Goal: Task Accomplishment & Management: Manage account settings

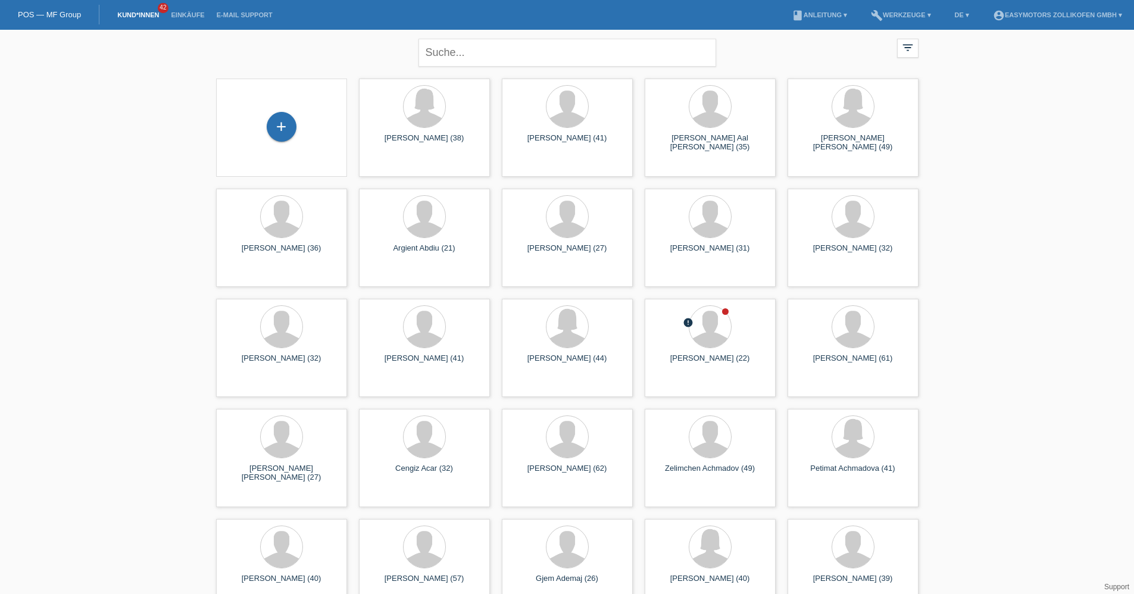
click at [187, 10] on li "Einkäufe" at bounding box center [187, 15] width 45 height 30
click at [187, 12] on link "Einkäufe" at bounding box center [187, 14] width 45 height 7
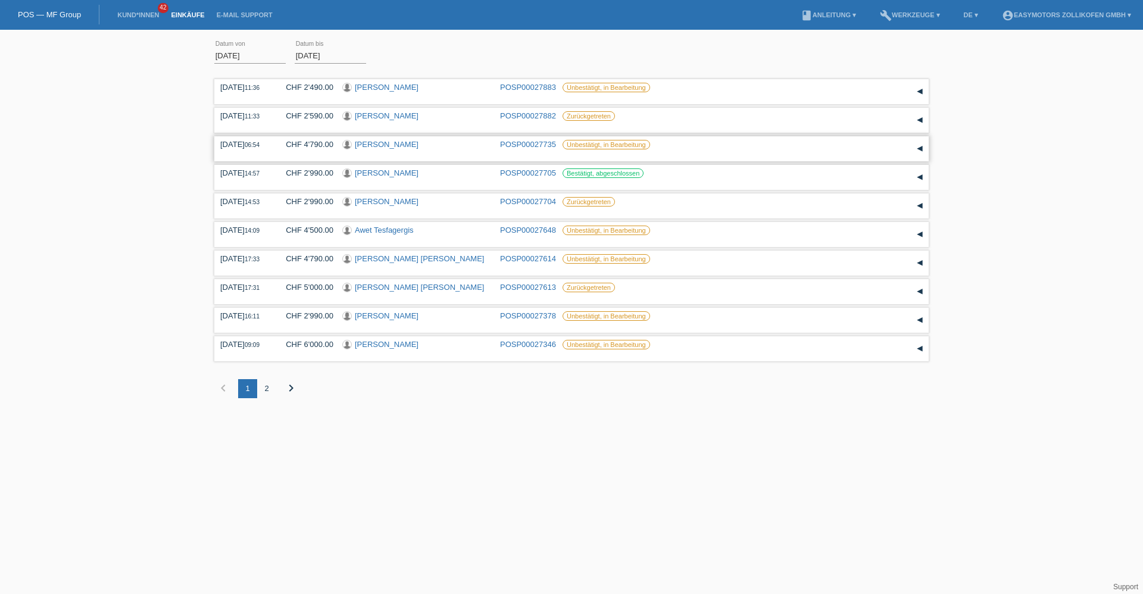
click at [391, 146] on link "[PERSON_NAME]" at bounding box center [387, 144] width 64 height 9
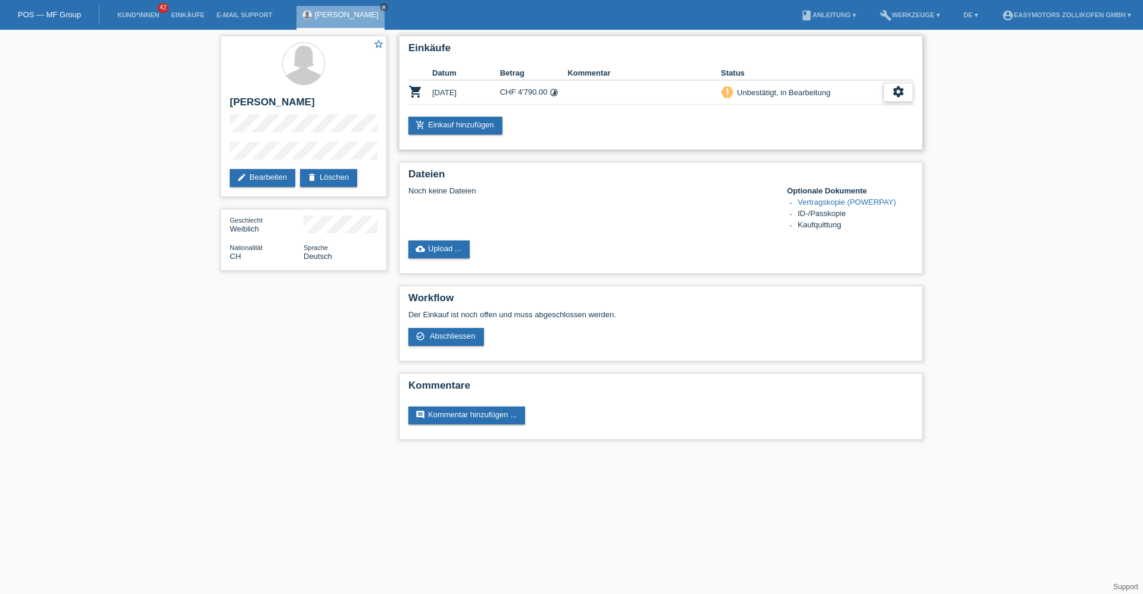
click at [900, 92] on icon "settings" at bounding box center [898, 91] width 13 height 13
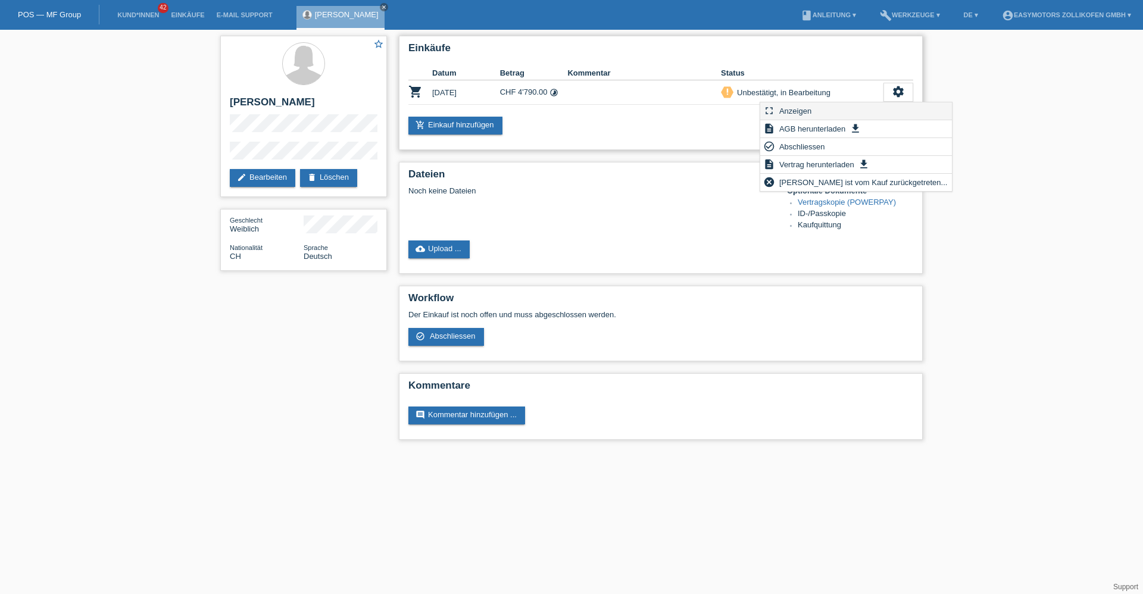
click at [866, 107] on div "fullscreen Anzeigen" at bounding box center [856, 111] width 192 height 18
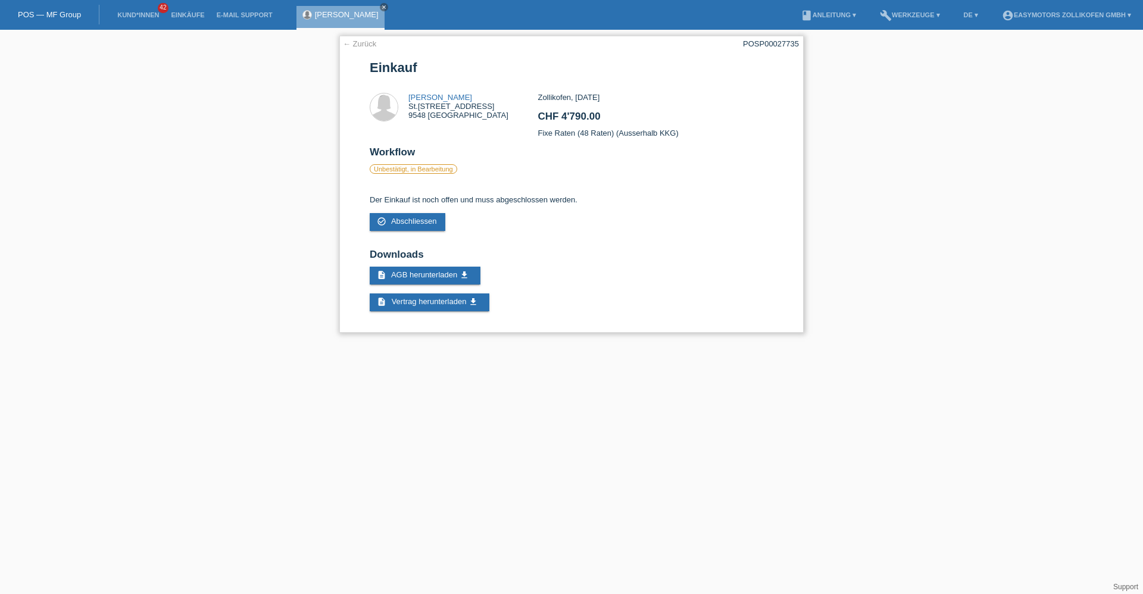
click at [368, 44] on link "← Zurück" at bounding box center [359, 43] width 33 height 9
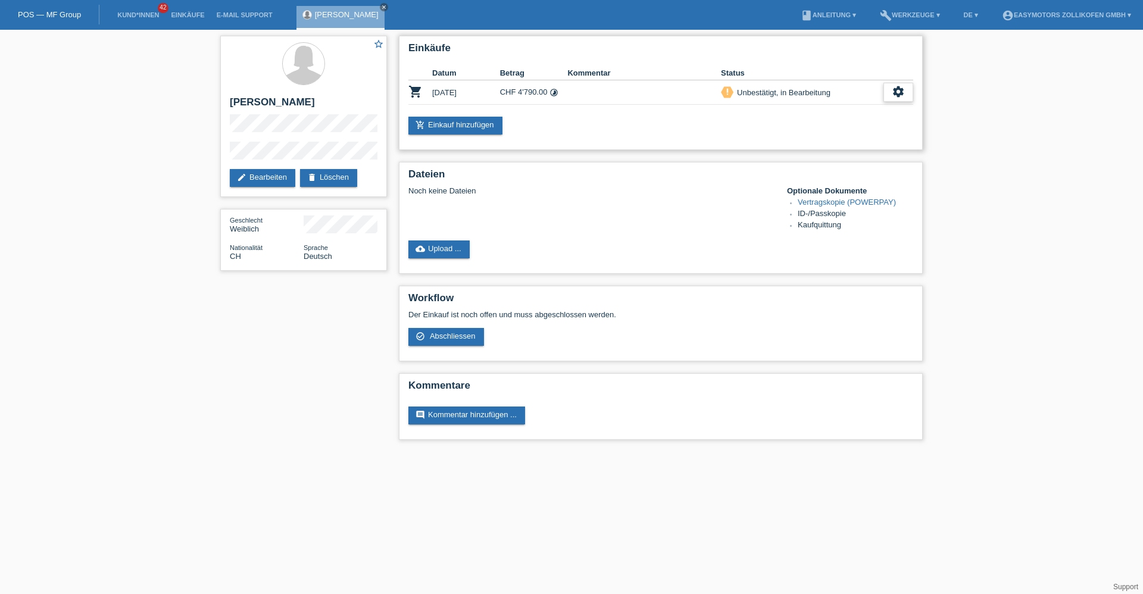
click at [905, 96] on div "settings" at bounding box center [899, 92] width 30 height 19
click at [834, 144] on div "check_circle_outline Abschliessen" at bounding box center [856, 147] width 192 height 18
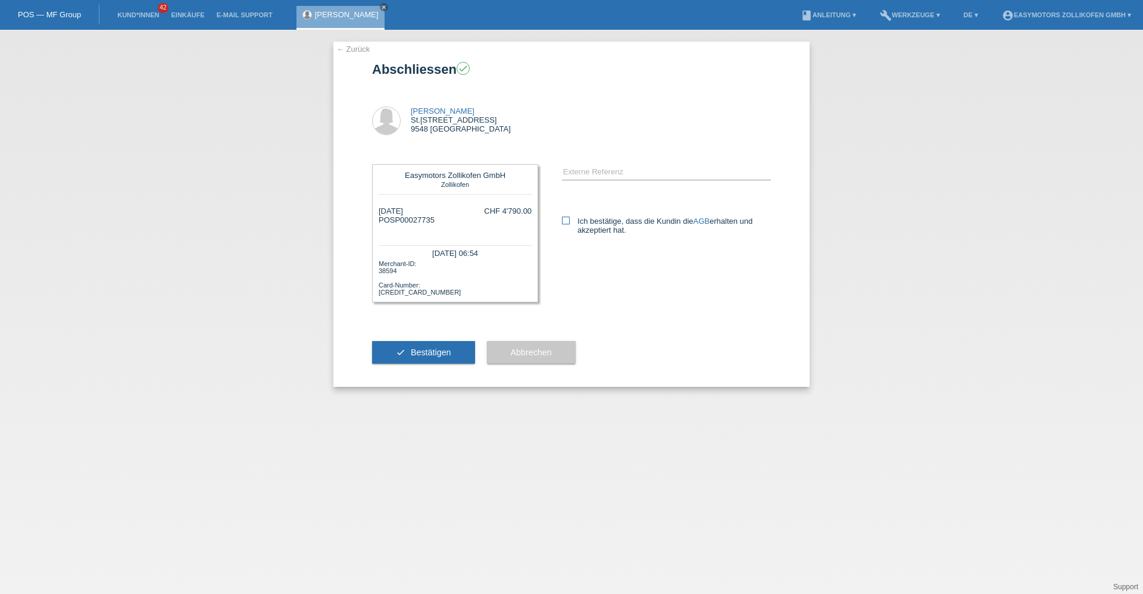
click at [618, 220] on label "Ich bestätige, dass die Kundin die AGB erhalten und akzeptiert hat." at bounding box center [666, 226] width 209 height 18
click at [570, 220] on input "Ich bestätige, dass die Kundin die AGB erhalten und akzeptiert hat." at bounding box center [566, 221] width 8 height 8
checkbox input "true"
click at [391, 351] on button "check Bestätigen" at bounding box center [423, 352] width 103 height 23
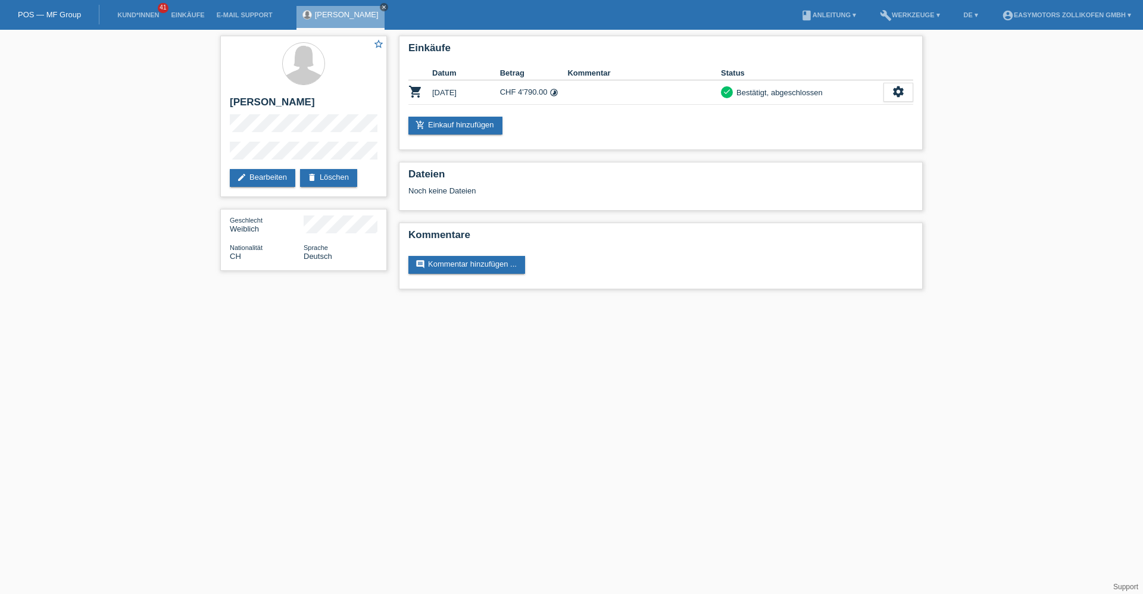
click at [381, 5] on icon "close" at bounding box center [384, 7] width 6 height 6
click at [199, 12] on link "Einkäufe" at bounding box center [187, 14] width 45 height 7
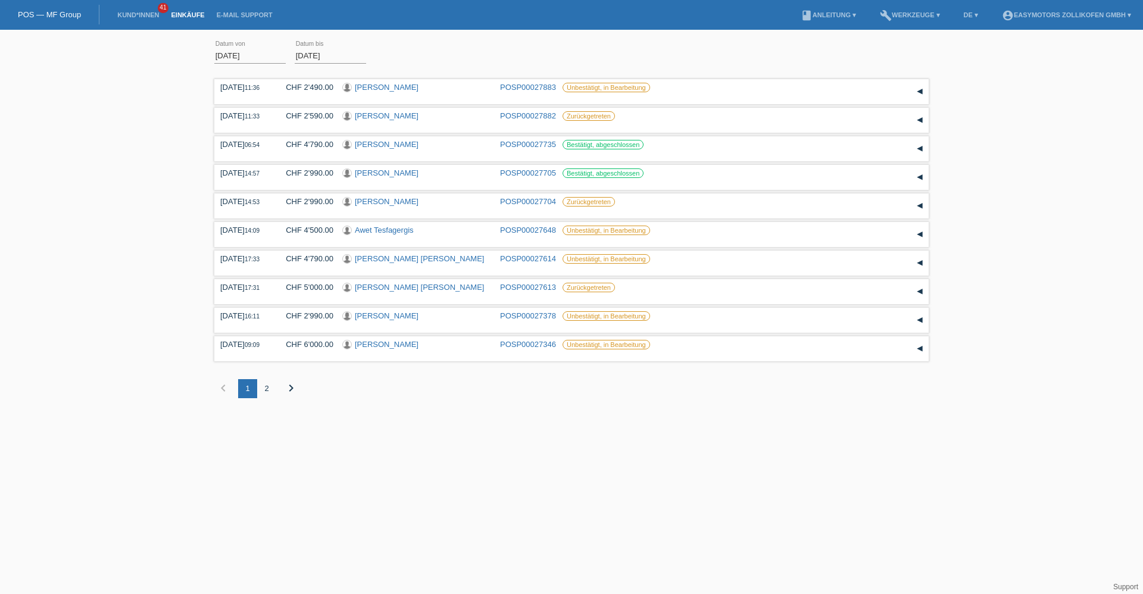
click at [61, 13] on link "POS — MF Group" at bounding box center [49, 14] width 63 height 9
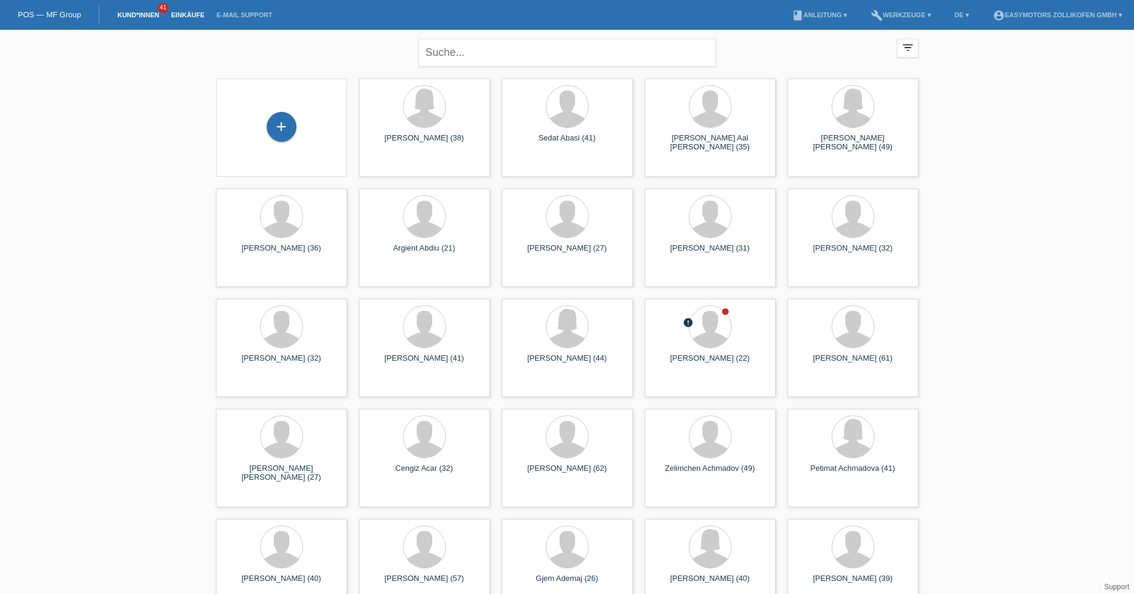
click at [198, 17] on link "Einkäufe" at bounding box center [187, 14] width 45 height 7
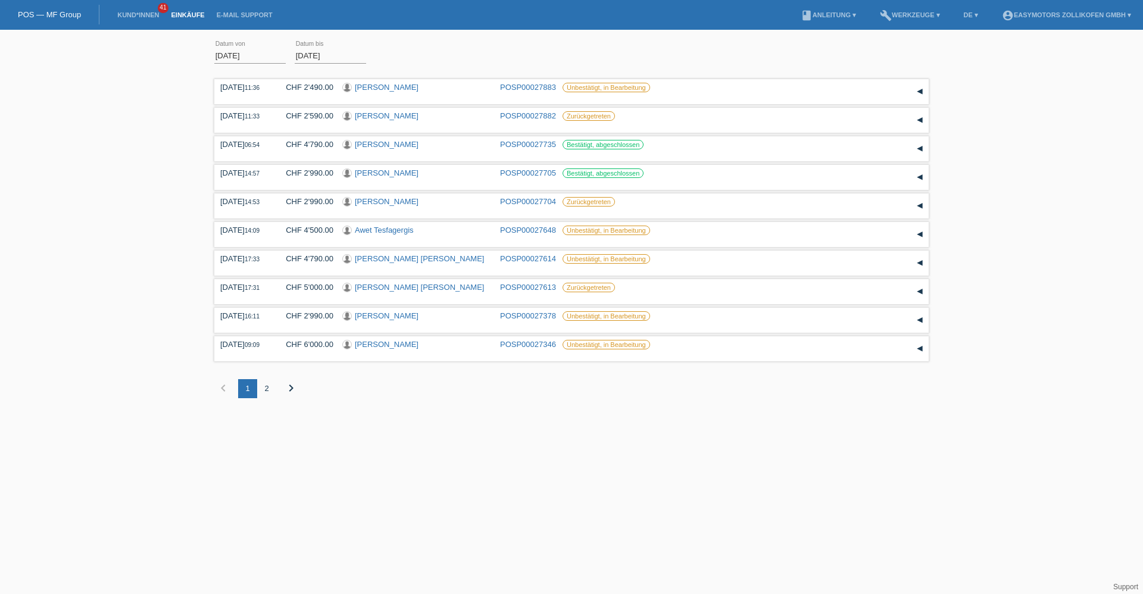
click at [269, 388] on div "2" at bounding box center [266, 388] width 19 height 19
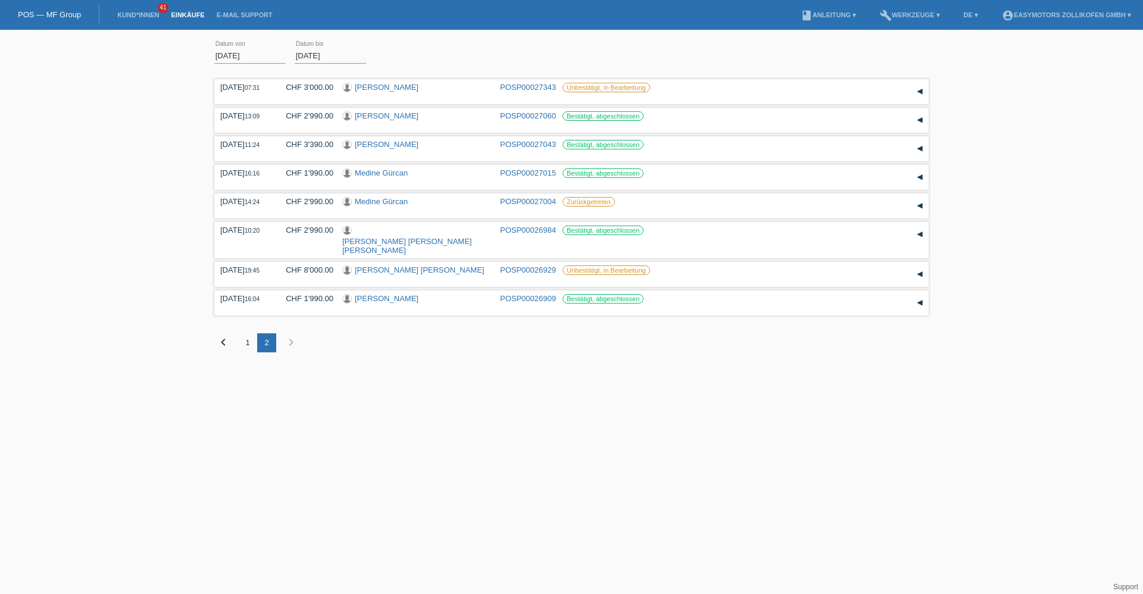
click at [248, 333] on div "1" at bounding box center [247, 342] width 19 height 19
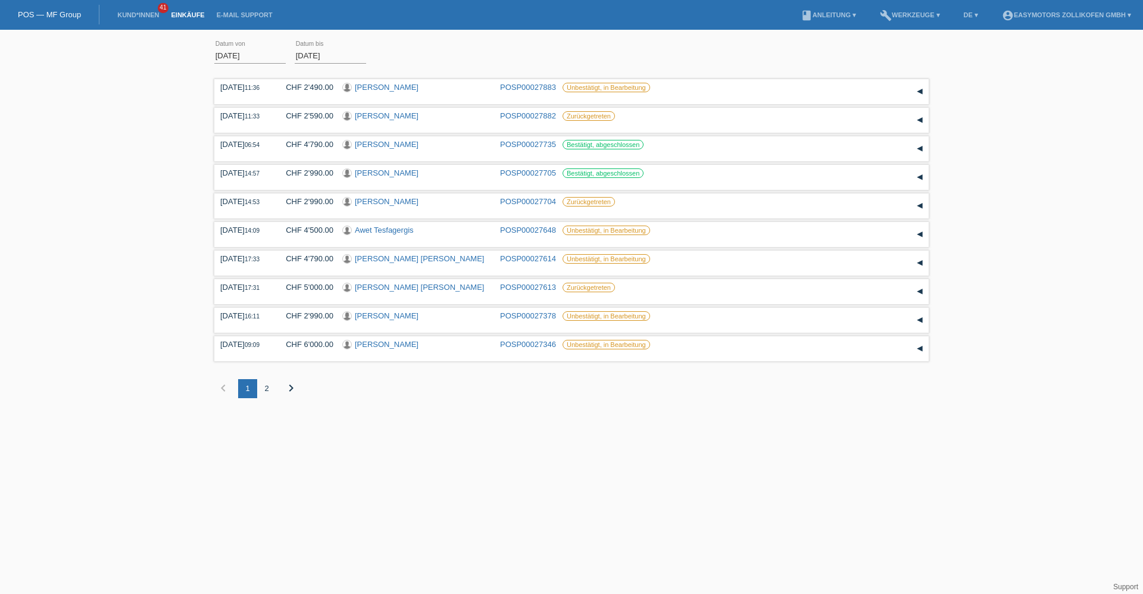
click at [43, 14] on link "POS — MF Group" at bounding box center [49, 14] width 63 height 9
